Goal: Information Seeking & Learning: Learn about a topic

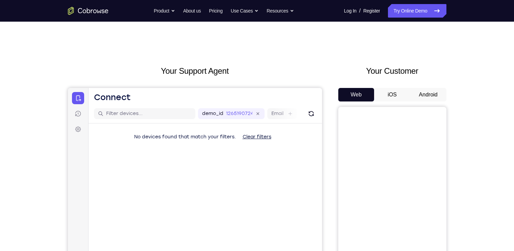
click at [420, 94] on button "Android" at bounding box center [428, 95] width 36 height 14
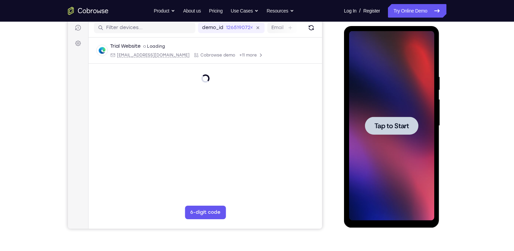
scroll to position [81, 0]
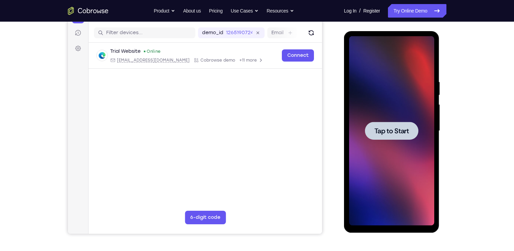
click at [407, 129] on span "Tap to Start" at bounding box center [392, 130] width 34 height 7
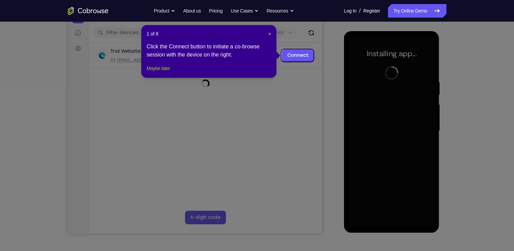
click at [150, 72] on button "Maybe later" at bounding box center [158, 68] width 23 height 8
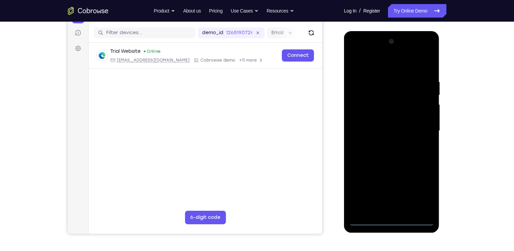
drag, startPoint x: 412, startPoint y: 64, endPoint x: 410, endPoint y: 46, distance: 18.7
click at [410, 46] on div at bounding box center [391, 130] width 85 height 189
click at [421, 52] on div at bounding box center [391, 130] width 85 height 189
click at [358, 54] on div at bounding box center [391, 130] width 85 height 189
click at [420, 129] on div at bounding box center [391, 130] width 85 height 189
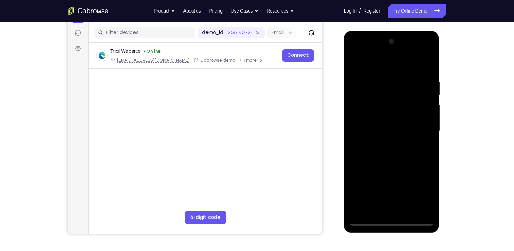
click at [418, 53] on div at bounding box center [391, 130] width 85 height 189
click at [356, 50] on div at bounding box center [391, 130] width 85 height 189
click at [390, 92] on div at bounding box center [391, 130] width 85 height 189
click at [384, 172] on div at bounding box center [391, 130] width 85 height 189
click at [388, 144] on div at bounding box center [391, 130] width 85 height 189
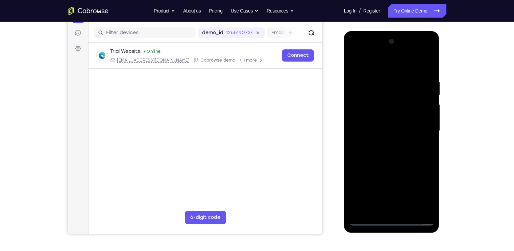
click at [373, 208] on div at bounding box center [391, 130] width 85 height 189
click at [392, 63] on div at bounding box center [391, 130] width 85 height 189
click at [354, 62] on div at bounding box center [391, 130] width 85 height 189
click at [380, 62] on div at bounding box center [391, 130] width 85 height 189
click at [354, 61] on div at bounding box center [391, 130] width 85 height 189
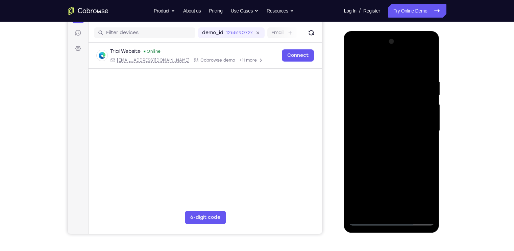
click at [357, 211] on div at bounding box center [391, 130] width 85 height 189
click at [355, 57] on div at bounding box center [391, 130] width 85 height 189
click at [420, 51] on div at bounding box center [391, 130] width 85 height 189
click at [360, 93] on div at bounding box center [391, 130] width 85 height 189
click at [373, 93] on div at bounding box center [391, 130] width 85 height 189
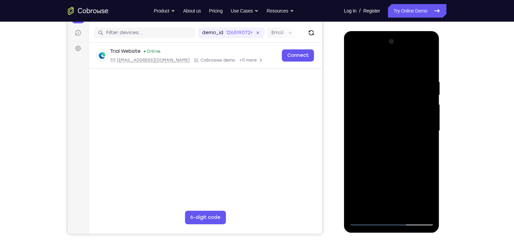
click at [393, 149] on div at bounding box center [391, 130] width 85 height 189
click at [381, 92] on div at bounding box center [391, 130] width 85 height 189
click at [354, 63] on div at bounding box center [391, 130] width 85 height 189
click at [375, 135] on div at bounding box center [391, 130] width 85 height 189
click at [411, 141] on div at bounding box center [391, 130] width 85 height 189
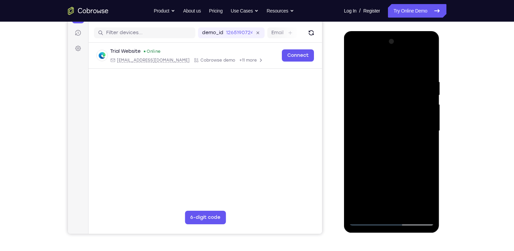
click at [421, 142] on div at bounding box center [391, 130] width 85 height 189
click at [417, 145] on div at bounding box center [391, 130] width 85 height 189
drag, startPoint x: 405, startPoint y: 102, endPoint x: 411, endPoint y: 162, distance: 60.5
click at [411, 162] on div at bounding box center [391, 130] width 85 height 189
click at [421, 134] on div at bounding box center [391, 130] width 85 height 189
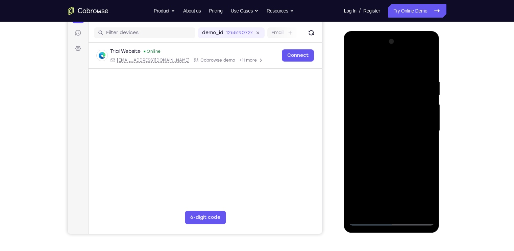
drag, startPoint x: 408, startPoint y: 166, endPoint x: 408, endPoint y: 148, distance: 17.9
click at [408, 148] on div at bounding box center [391, 130] width 85 height 189
drag, startPoint x: 408, startPoint y: 161, endPoint x: 409, endPoint y: 137, distance: 24.0
click at [409, 137] on div at bounding box center [391, 130] width 85 height 189
click at [413, 186] on div at bounding box center [391, 130] width 85 height 189
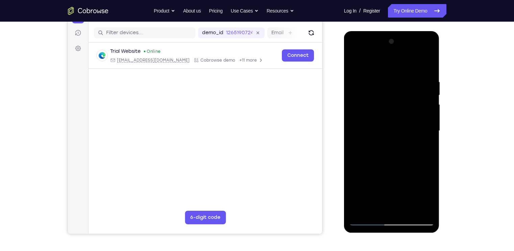
click at [409, 170] on div at bounding box center [391, 130] width 85 height 189
click at [378, 176] on div at bounding box center [391, 130] width 85 height 189
click at [408, 192] on div at bounding box center [391, 130] width 85 height 189
click at [419, 85] on div at bounding box center [391, 130] width 85 height 189
click at [358, 108] on div at bounding box center [391, 130] width 85 height 189
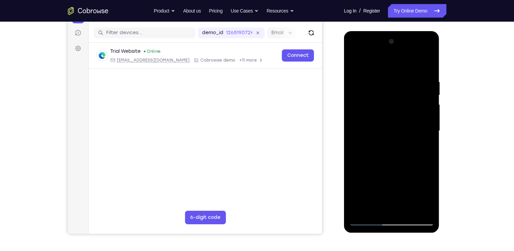
click at [421, 145] on div at bounding box center [391, 130] width 85 height 189
drag, startPoint x: 411, startPoint y: 172, endPoint x: 411, endPoint y: 152, distance: 20.3
click at [411, 152] on div at bounding box center [391, 130] width 85 height 189
drag, startPoint x: 363, startPoint y: 65, endPoint x: 361, endPoint y: 113, distance: 48.0
click at [361, 113] on div at bounding box center [391, 130] width 85 height 189
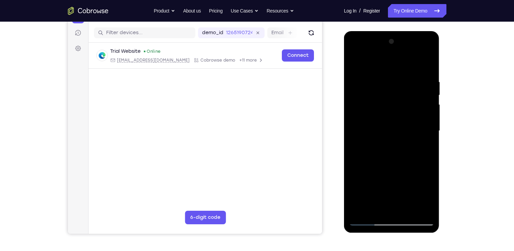
click at [408, 142] on div at bounding box center [391, 130] width 85 height 189
click at [375, 153] on div at bounding box center [391, 130] width 85 height 189
drag, startPoint x: 413, startPoint y: 120, endPoint x: 345, endPoint y: 128, distance: 68.4
click at [345, 128] on div at bounding box center [392, 131] width 96 height 201
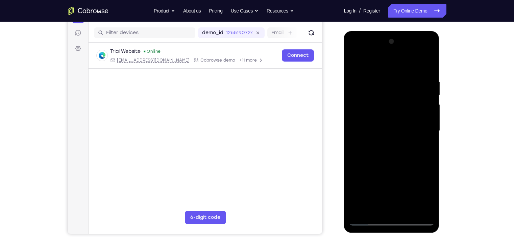
click at [356, 63] on div at bounding box center [391, 130] width 85 height 189
click at [350, 62] on div at bounding box center [391, 130] width 85 height 189
click at [354, 62] on div at bounding box center [391, 130] width 85 height 189
drag, startPoint x: 397, startPoint y: 141, endPoint x: 395, endPoint y: 100, distance: 41.3
click at [395, 100] on div at bounding box center [391, 130] width 85 height 189
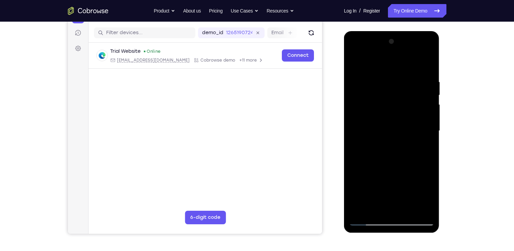
click at [421, 149] on div at bounding box center [391, 130] width 85 height 189
drag, startPoint x: 414, startPoint y: 174, endPoint x: 418, endPoint y: 92, distance: 81.5
click at [418, 92] on div at bounding box center [391, 130] width 85 height 189
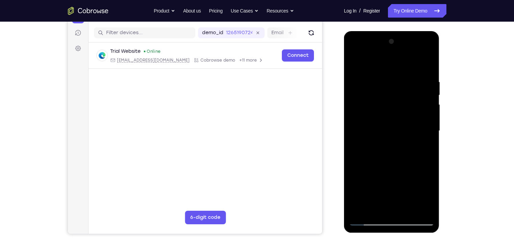
drag, startPoint x: 404, startPoint y: 151, endPoint x: 413, endPoint y: 77, distance: 74.9
click at [413, 77] on div at bounding box center [391, 130] width 85 height 189
drag, startPoint x: 391, startPoint y: 83, endPoint x: 393, endPoint y: 140, distance: 56.1
click at [393, 140] on div at bounding box center [391, 130] width 85 height 189
drag, startPoint x: 413, startPoint y: 127, endPoint x: 403, endPoint y: 175, distance: 49.4
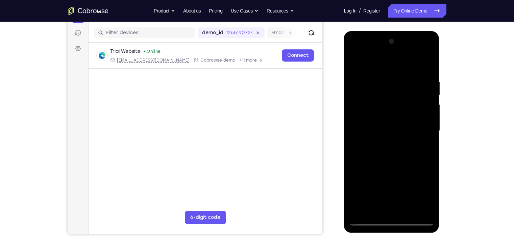
click at [403, 175] on div at bounding box center [391, 130] width 85 height 189
drag, startPoint x: 402, startPoint y: 122, endPoint x: 398, endPoint y: 158, distance: 35.7
click at [398, 158] on div at bounding box center [391, 130] width 85 height 189
click at [421, 129] on div at bounding box center [391, 130] width 85 height 189
click at [412, 208] on div at bounding box center [391, 130] width 85 height 189
